Goal: Task Accomplishment & Management: Complete application form

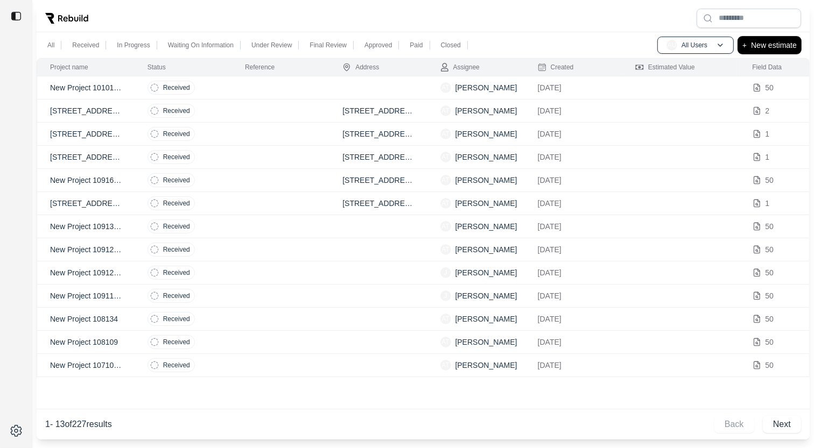
click at [766, 46] on p "New estimate" at bounding box center [774, 45] width 46 height 13
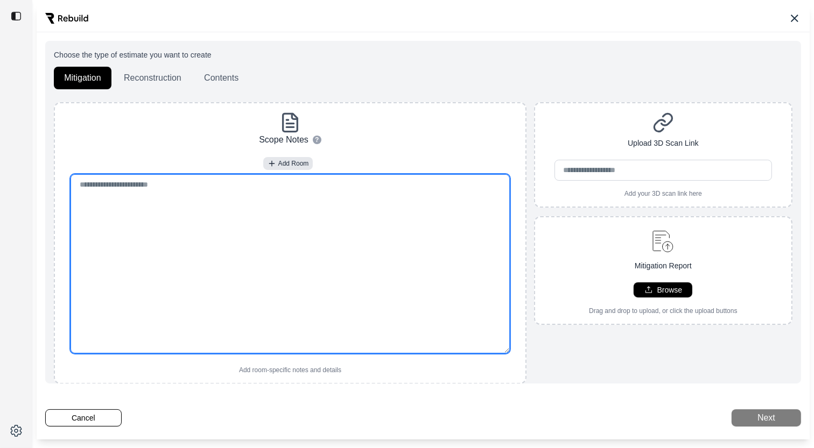
click at [301, 214] on textarea at bounding box center [289, 263] width 439 height 179
paste textarea "**********"
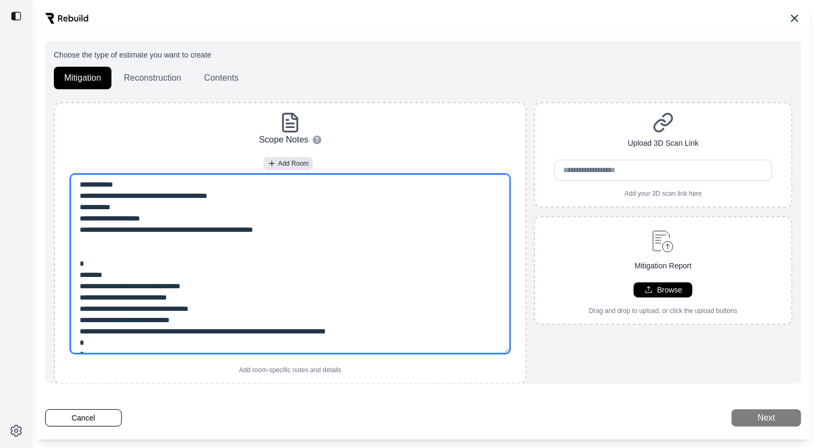
scroll to position [254, 0]
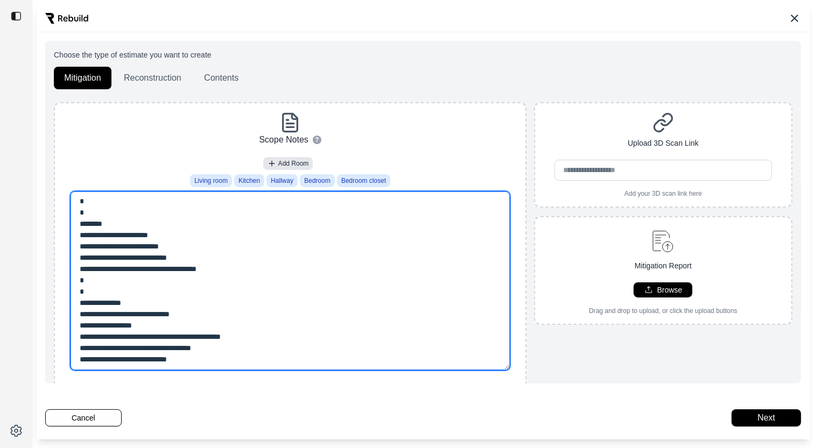
type textarea "**********"
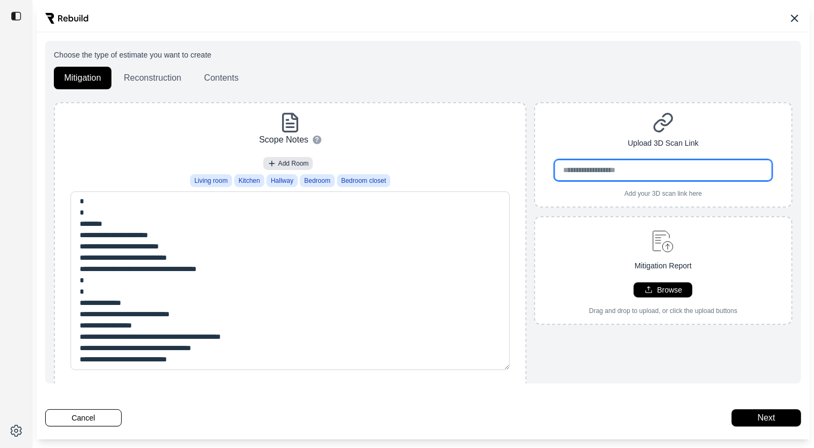
click at [591, 172] on input "url" at bounding box center [663, 170] width 218 height 21
paste input "**********"
type input "**********"
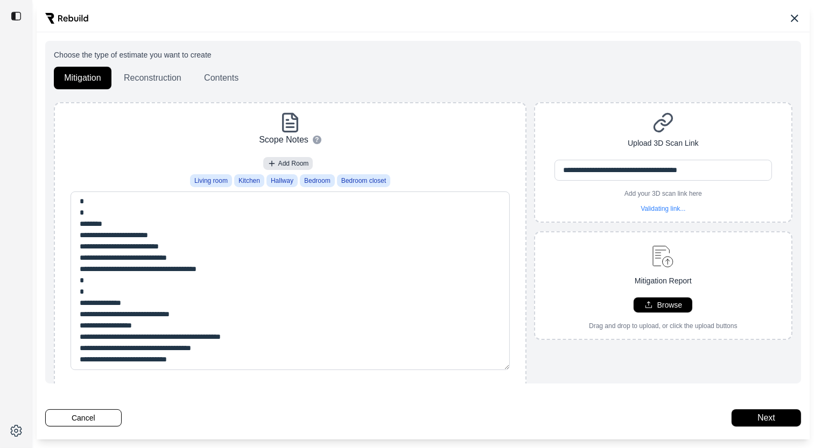
click at [617, 342] on div "**********" at bounding box center [663, 251] width 258 height 299
click at [136, 79] on button "Reconstruction" at bounding box center [153, 78] width 78 height 23
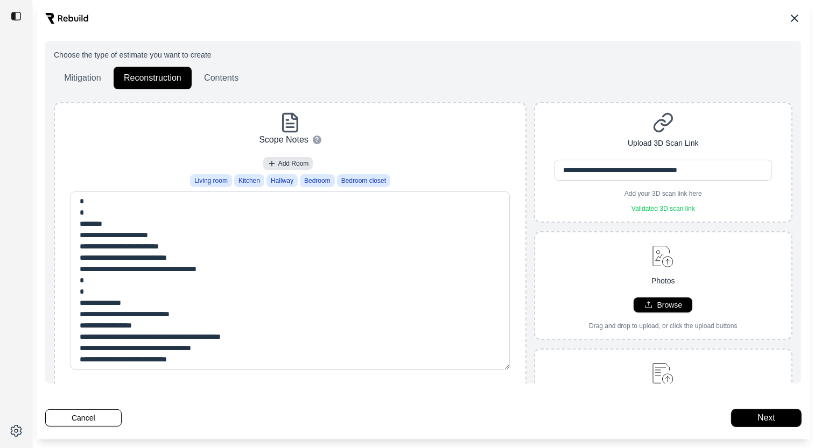
click at [770, 423] on button "Next" at bounding box center [765, 418] width 69 height 17
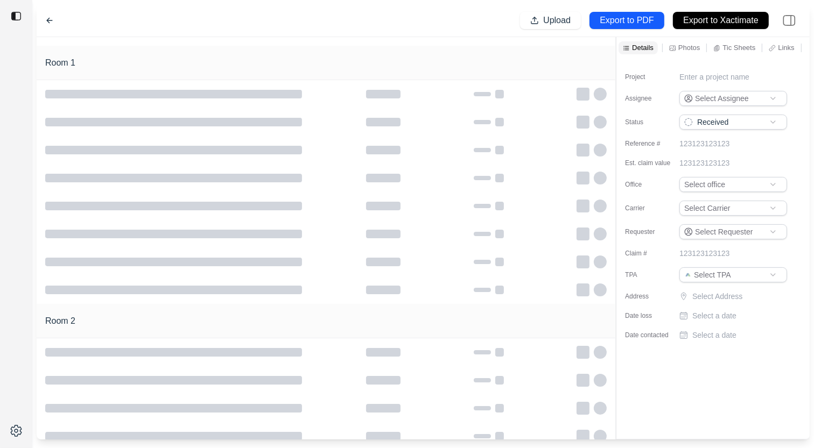
type input "**********"
click at [241, 26] on div "New Project 1014956 Upload Export to PDF Export to Xactimate" at bounding box center [423, 20] width 773 height 33
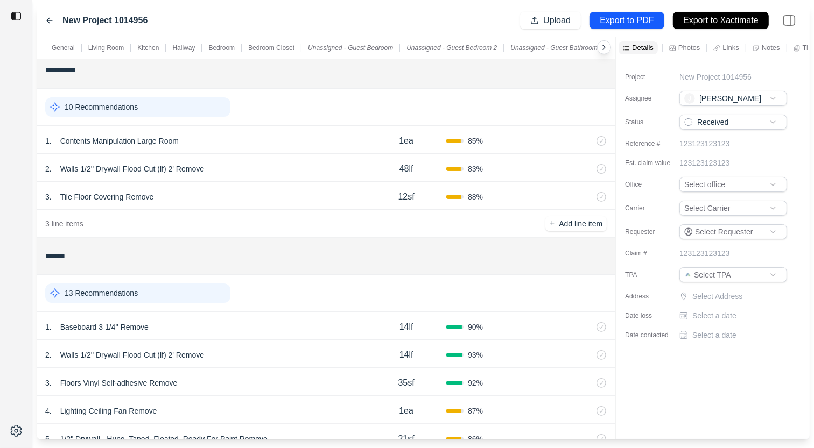
scroll to position [138, 0]
click at [765, 46] on p "Notes" at bounding box center [770, 47] width 18 height 9
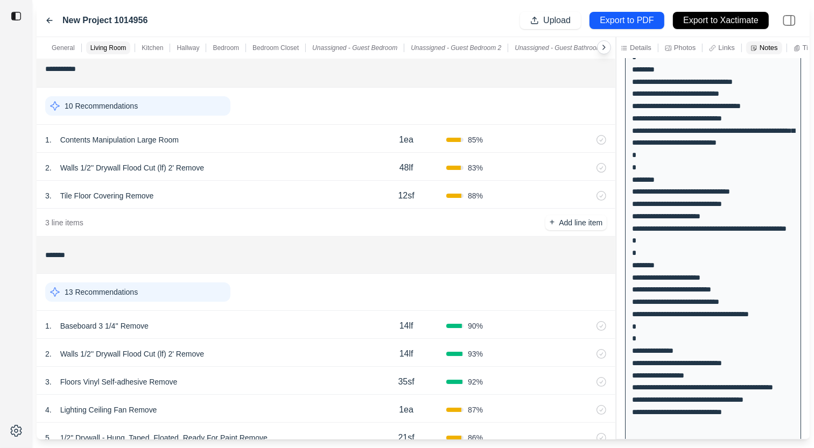
click at [262, 160] on div "2 . Walls 1/2'' Drywall Flood Cut (lf) 2' Remove" at bounding box center [205, 167] width 321 height 15
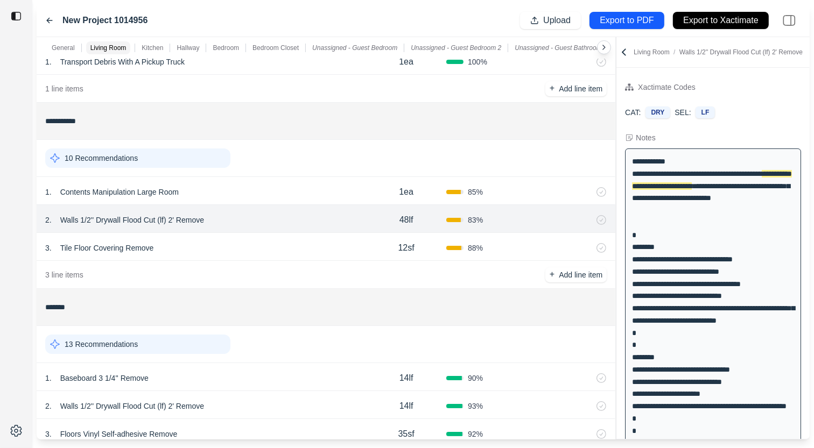
scroll to position [67, 0]
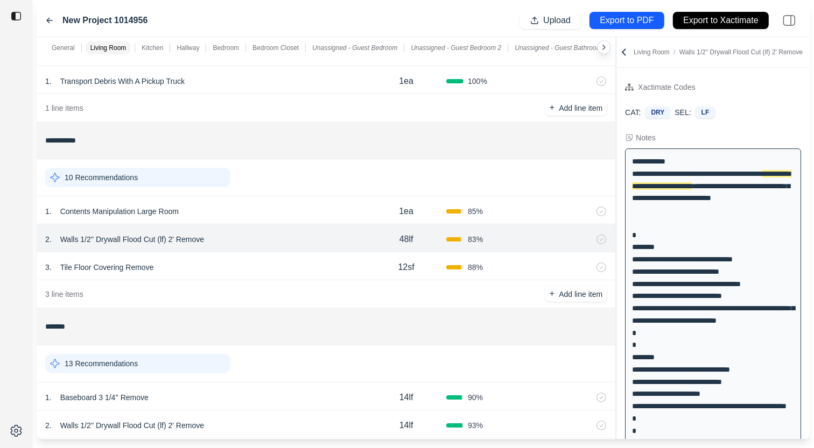
click at [170, 267] on div "3 . Tile Floor Covering Remove" at bounding box center [205, 267] width 321 height 15
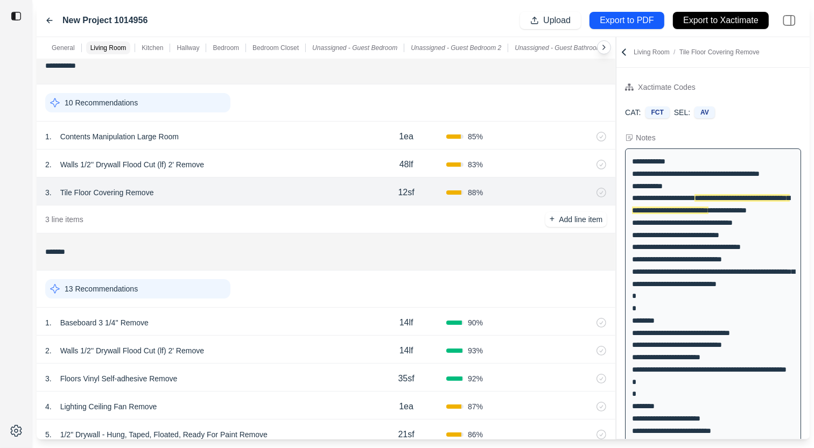
scroll to position [132, 0]
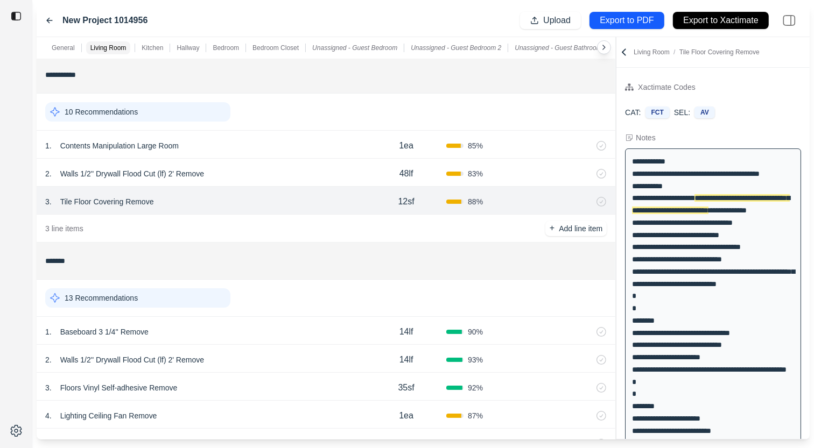
click at [156, 288] on div "13 Recommendations" at bounding box center [137, 297] width 185 height 19
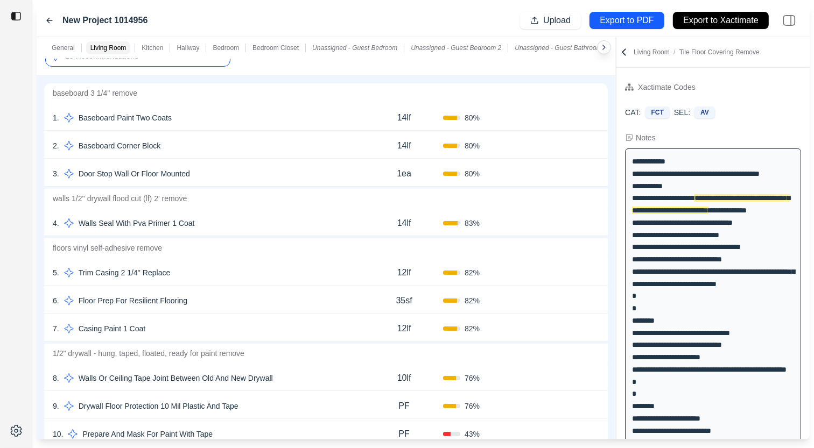
scroll to position [401, 0]
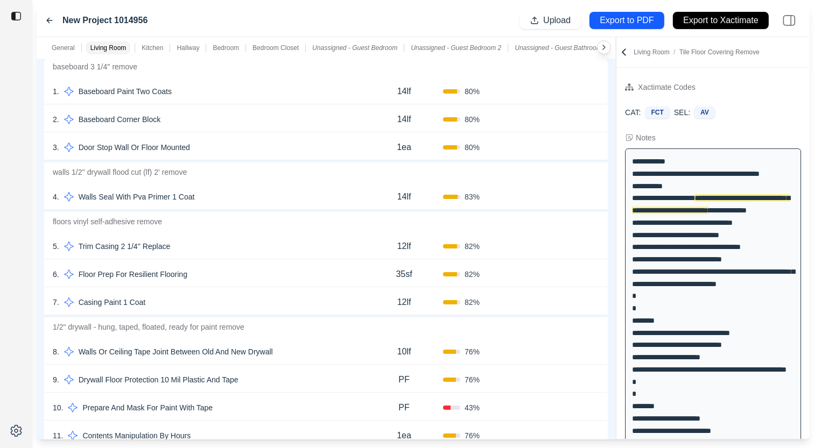
click at [264, 192] on div "4 . Walls Seal With Pva Primer 1 Coat" at bounding box center [209, 196] width 312 height 15
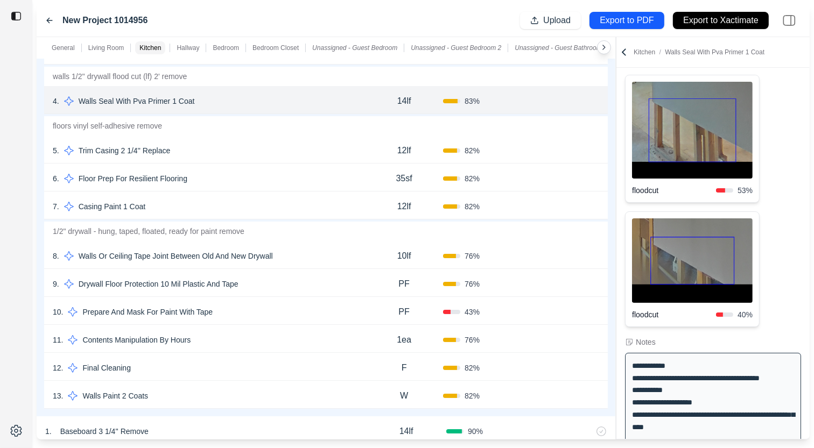
scroll to position [308, 0]
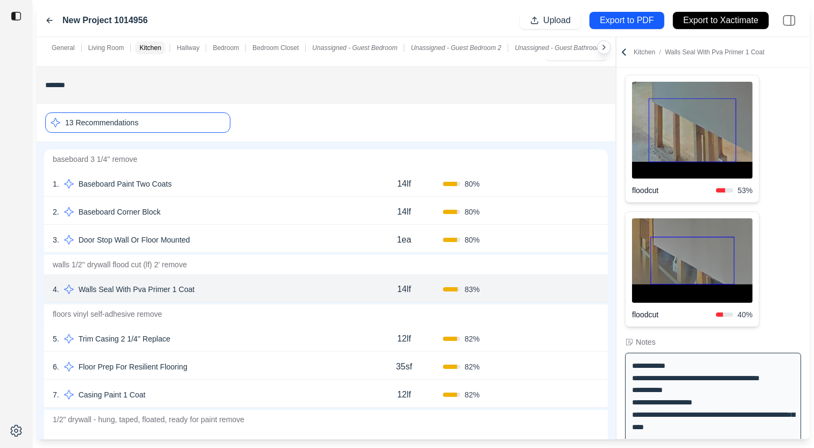
click at [172, 124] on div "13 Recommendations" at bounding box center [137, 122] width 185 height 20
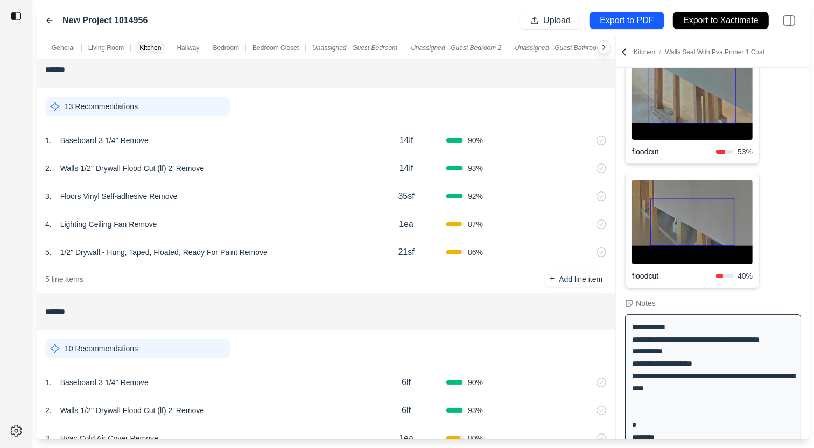
scroll to position [115, 0]
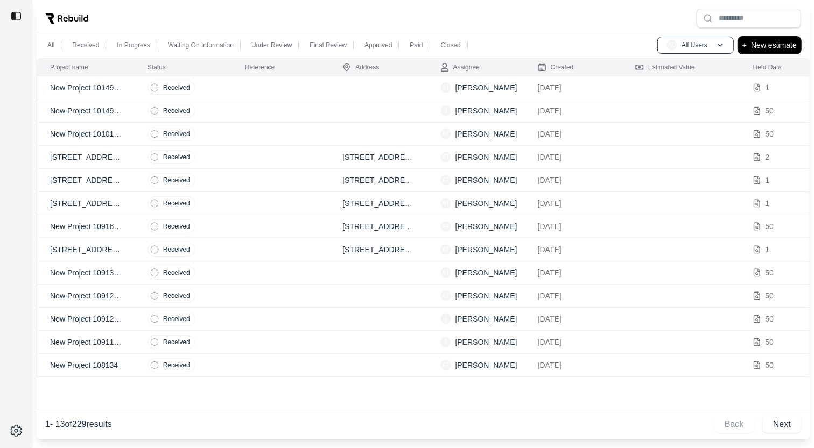
click at [770, 45] on p "New estimate" at bounding box center [774, 45] width 46 height 13
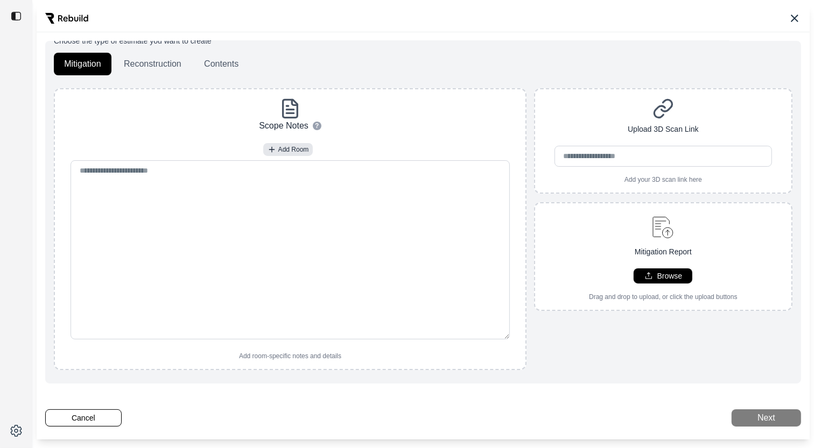
scroll to position [5, 0]
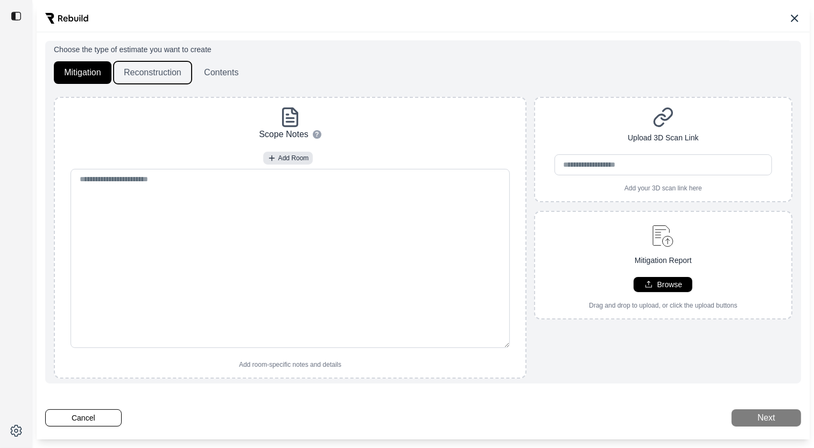
click at [152, 70] on button "Reconstruction" at bounding box center [153, 72] width 78 height 23
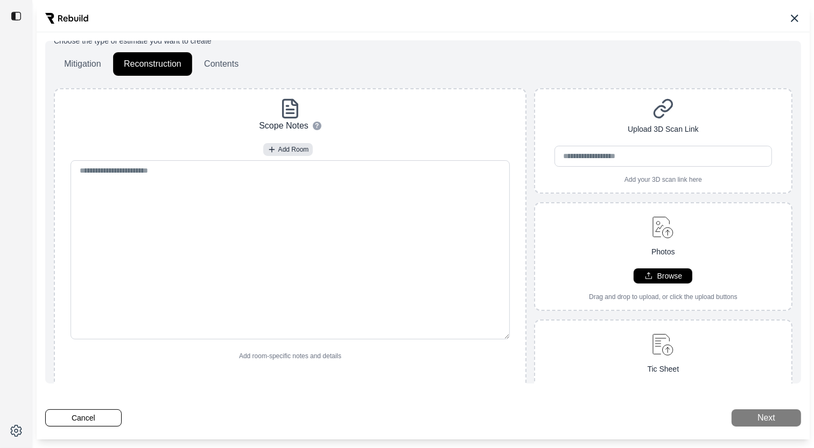
scroll to position [18, 0]
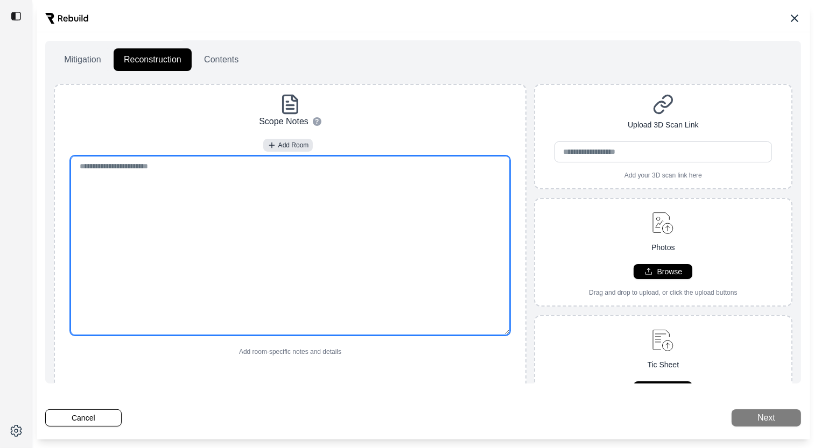
click at [339, 207] on textarea at bounding box center [289, 245] width 439 height 179
paste textarea "**********"
type textarea "**********"
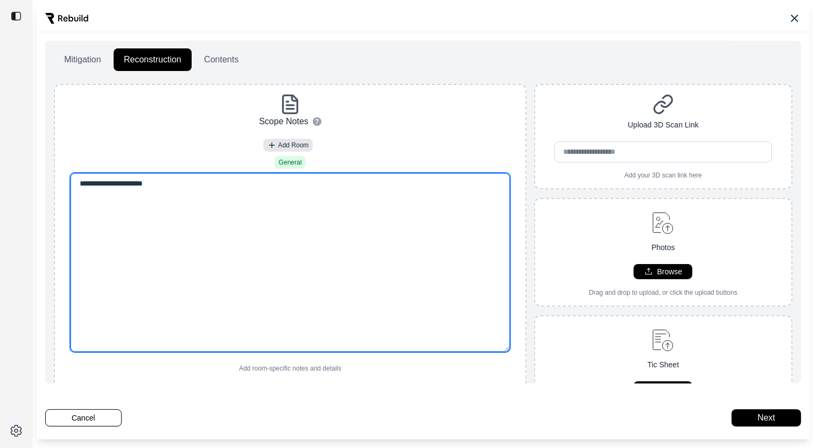
type textarea "**********"
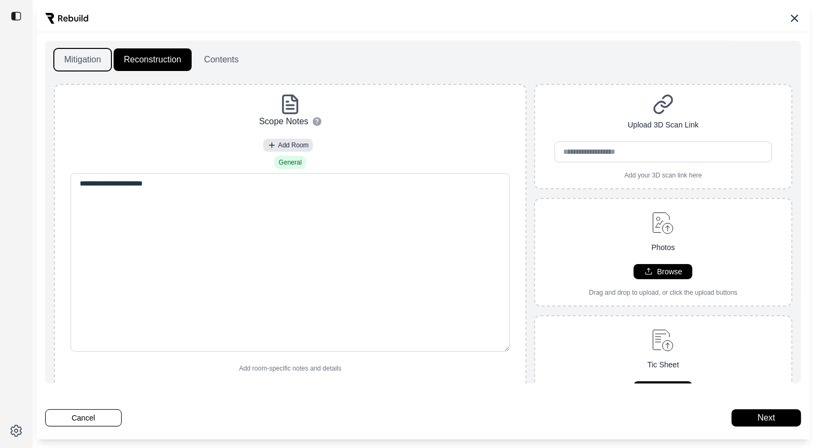
click at [76, 57] on button "Mitigation" at bounding box center [83, 59] width 58 height 23
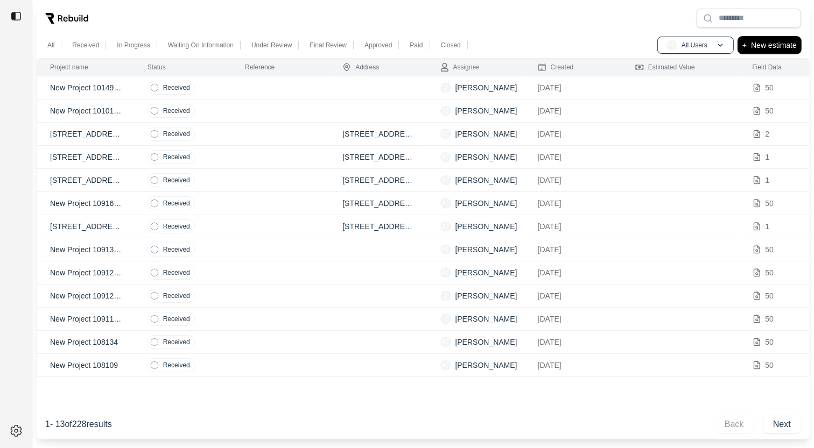
click at [786, 48] on p "New estimate" at bounding box center [774, 45] width 46 height 13
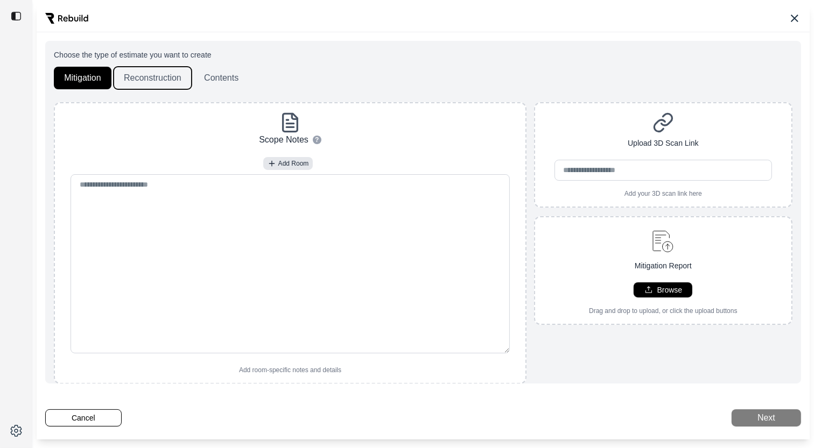
click at [160, 76] on button "Reconstruction" at bounding box center [153, 78] width 78 height 23
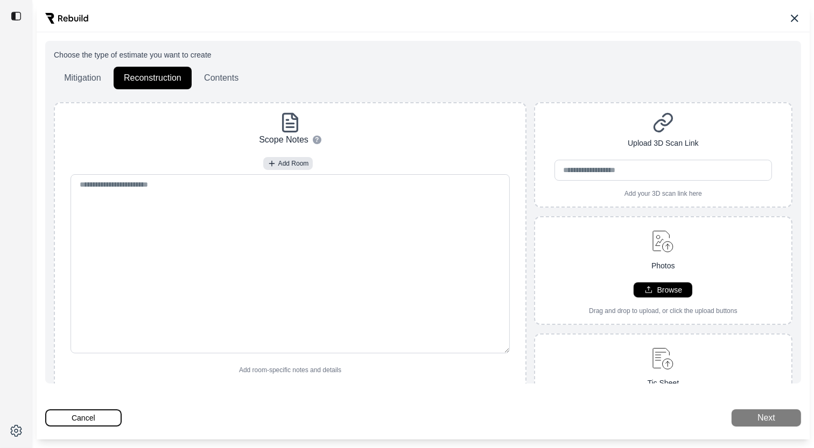
click at [77, 414] on button "Cancel" at bounding box center [83, 418] width 76 height 17
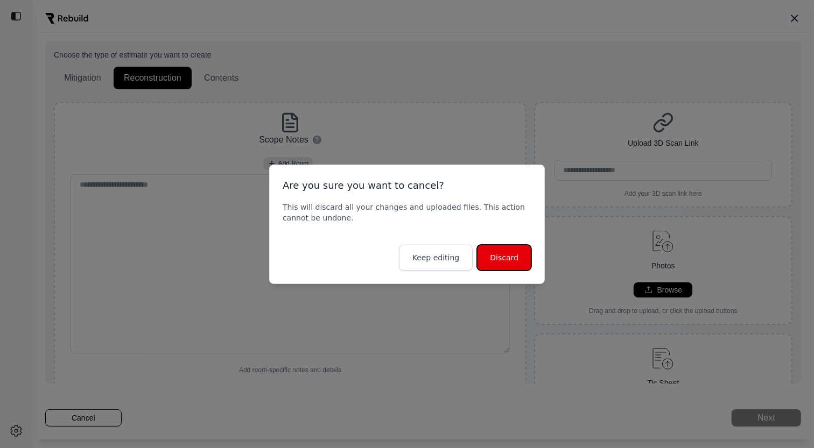
click at [502, 265] on button "Discard" at bounding box center [504, 258] width 54 height 26
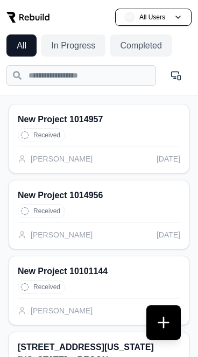
click at [115, 153] on div "Alex Toporek Oct 14, 2025" at bounding box center [99, 155] width 163 height 18
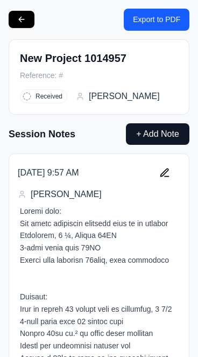
type input "**********"
click at [22, 21] on button at bounding box center [22, 19] width 26 height 17
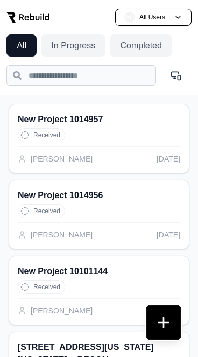
click at [166, 326] on button at bounding box center [163, 322] width 34 height 34
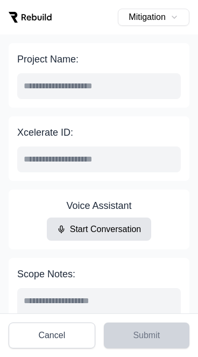
scroll to position [8, 0]
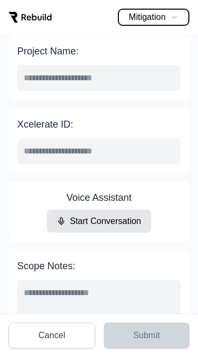
click at [161, 17] on button "Mitigation" at bounding box center [154, 17] width 72 height 17
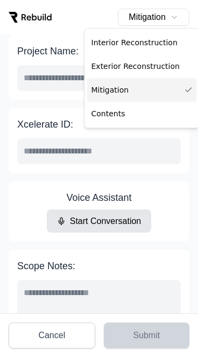
click at [154, 16] on button "Mitigation" at bounding box center [154, 17] width 72 height 17
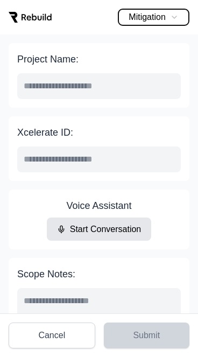
scroll to position [1, 0]
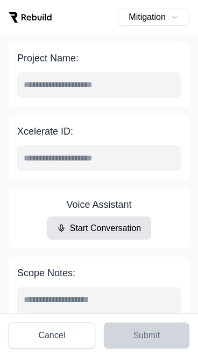
click at [56, 81] on input "Project Name:" at bounding box center [99, 85] width 164 height 26
click at [9, 101] on div "Project Name:" at bounding box center [99, 74] width 181 height 65
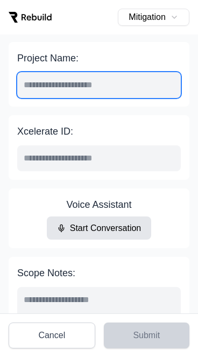
click at [77, 88] on input "Project Name:" at bounding box center [99, 85] width 164 height 26
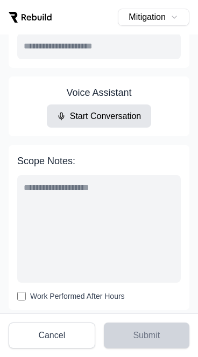
scroll to position [116, 0]
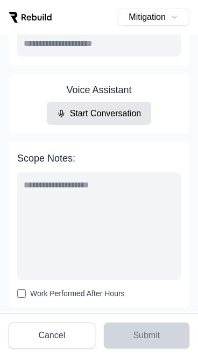
type input "*******"
click at [64, 198] on textarea "Scope Notes:" at bounding box center [99, 226] width 164 height 108
click at [10, 252] on div "Scope Notes: Work Performed After Hours" at bounding box center [99, 224] width 181 height 165
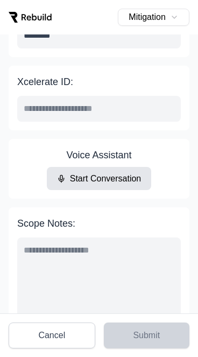
scroll to position [58, 0]
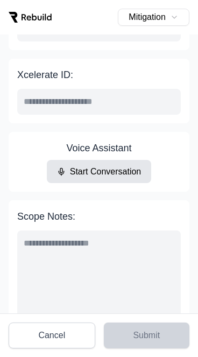
click at [110, 170] on button "Start Conversation" at bounding box center [99, 171] width 105 height 23
click at [112, 169] on button "Pause Conversation" at bounding box center [99, 171] width 111 height 23
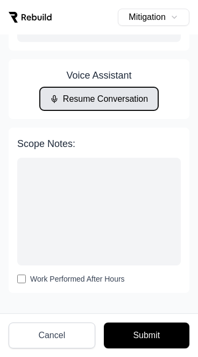
scroll to position [114, 0]
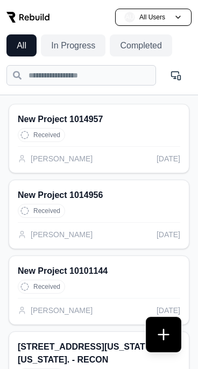
click at [170, 335] on button at bounding box center [163, 335] width 34 height 34
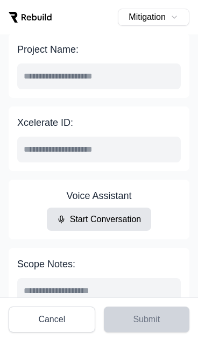
scroll to position [9, 0]
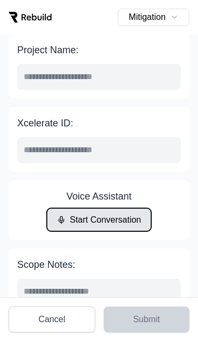
click at [101, 222] on button "Start Conversation" at bounding box center [99, 219] width 105 height 23
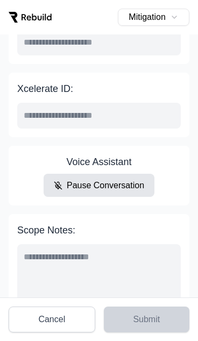
scroll to position [47, 0]
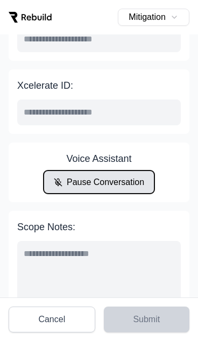
click at [97, 182] on button "Pause Conversation" at bounding box center [99, 182] width 111 height 23
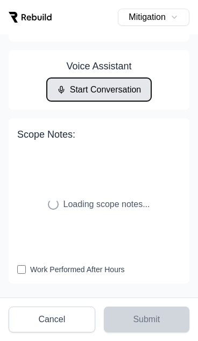
scroll to position [146, 0]
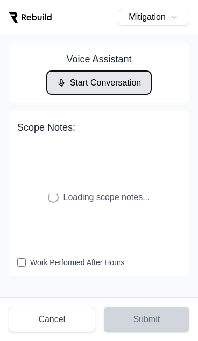
type input "**********"
type textarea "**********"
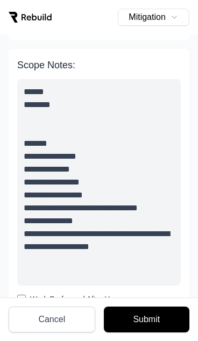
scroll to position [233, 0]
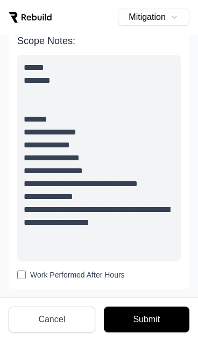
click at [153, 327] on button "Submit" at bounding box center [147, 320] width 86 height 26
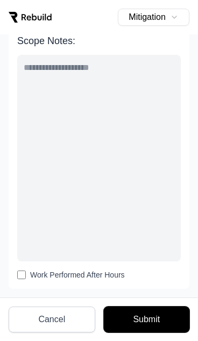
scroll to position [163, 0]
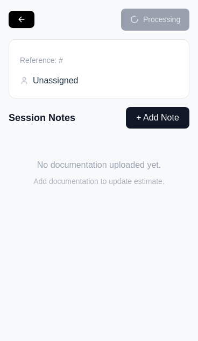
type input "**********"
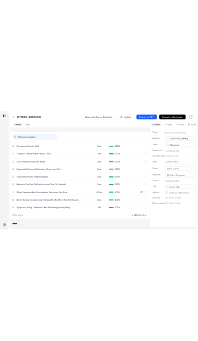
scroll to position [28, 0]
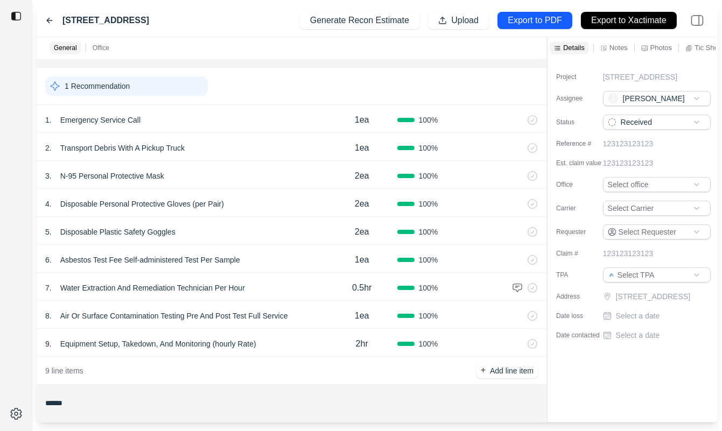
click at [641, 98] on html "1234 Main Street Generate Recon Estimate Upload Export to PDF Export to Xactima…" at bounding box center [361, 215] width 722 height 431
click at [578, 115] on div "Status" at bounding box center [583, 122] width 54 height 15
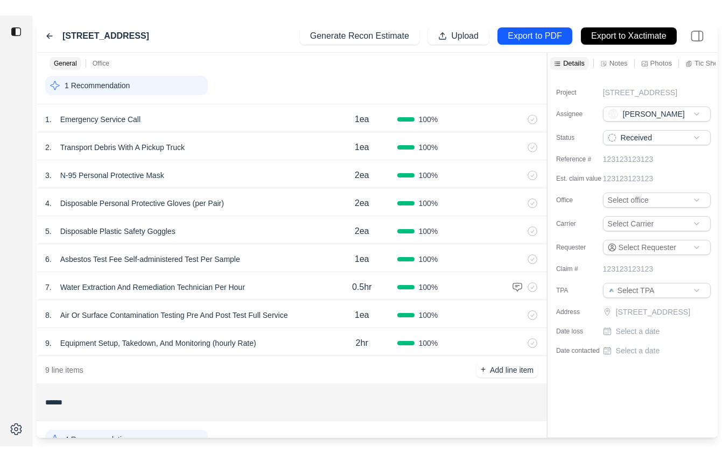
scroll to position [0, 0]
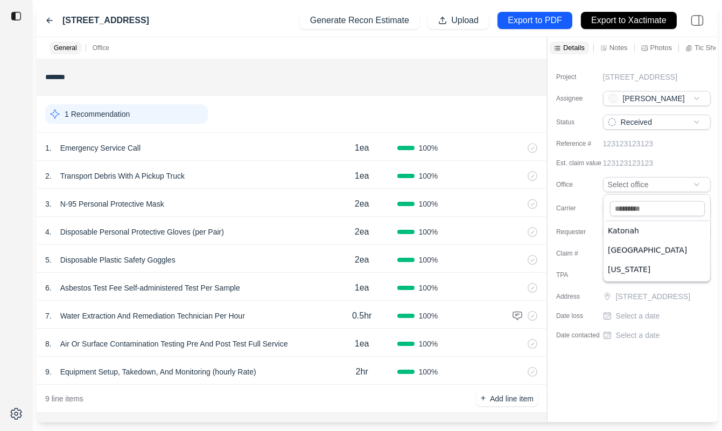
click at [631, 189] on html "1234 Main Street Generate Recon Estimate Upload Export to PDF Export to Xactima…" at bounding box center [361, 215] width 722 height 431
